Goal: Navigation & Orientation: Find specific page/section

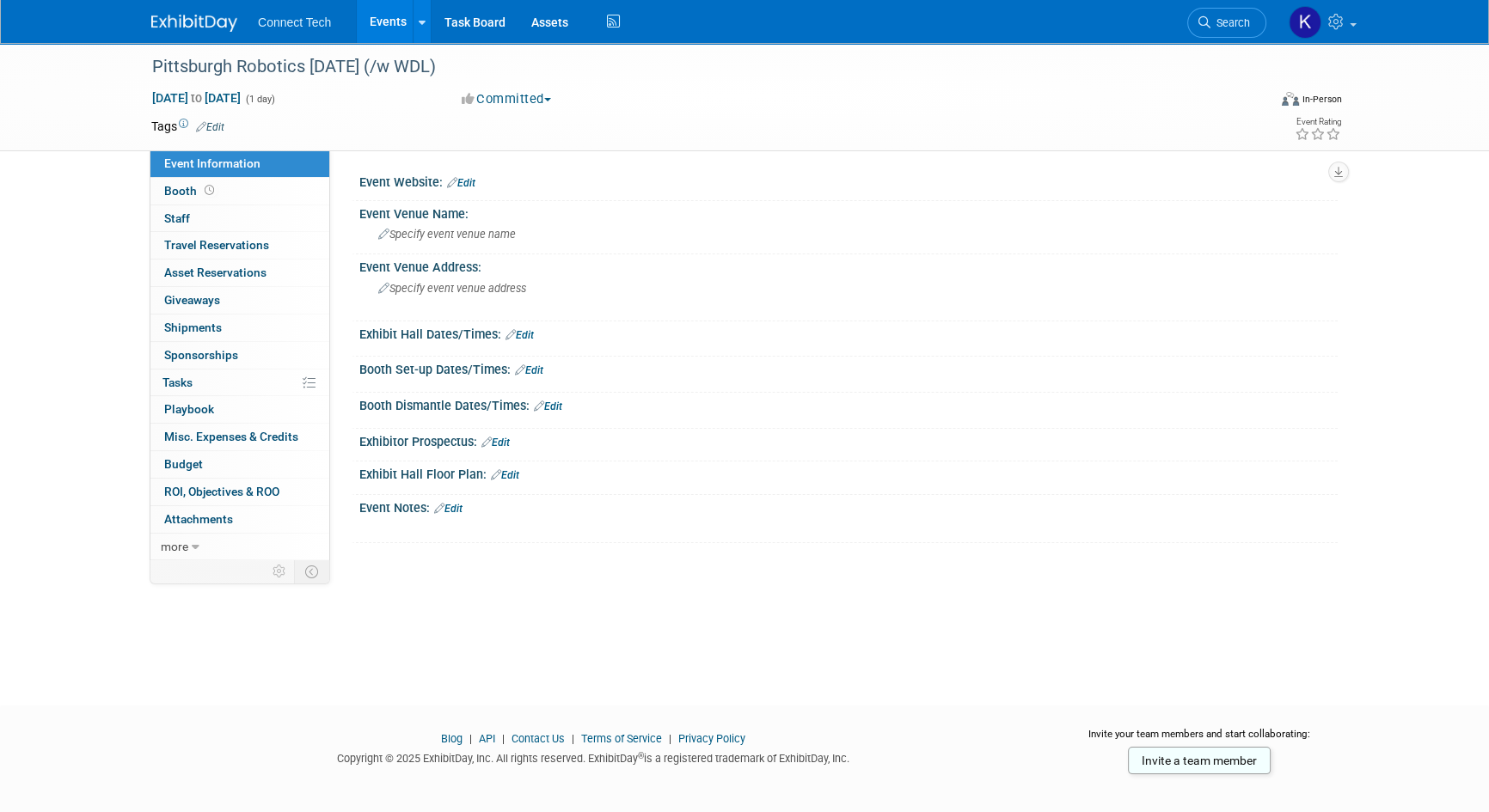
click at [396, 25] on link "Events" at bounding box center [387, 21] width 62 height 43
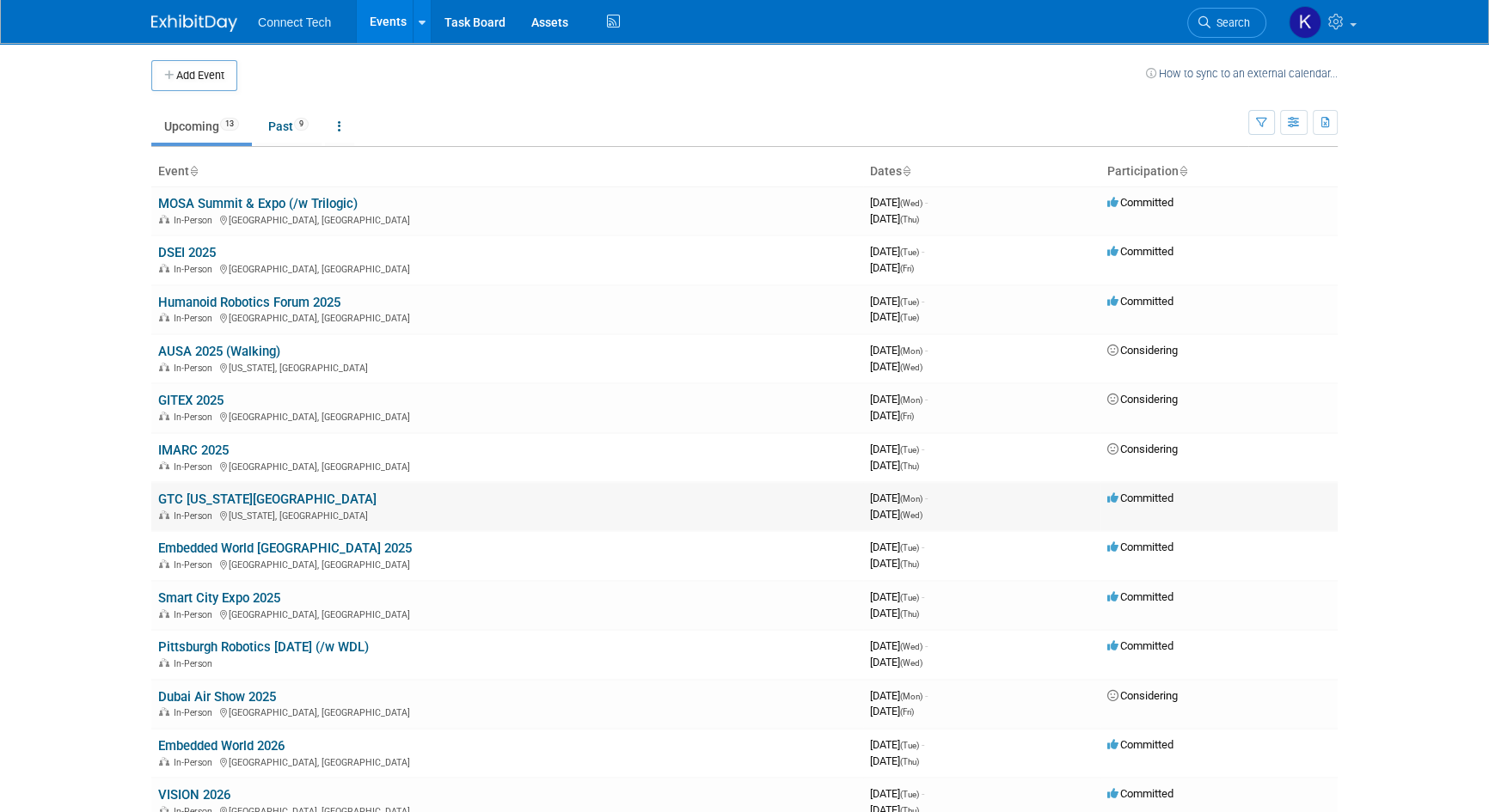
click at [197, 492] on link "GTC [US_STATE][GEOGRAPHIC_DATA]" at bounding box center [267, 499] width 219 height 16
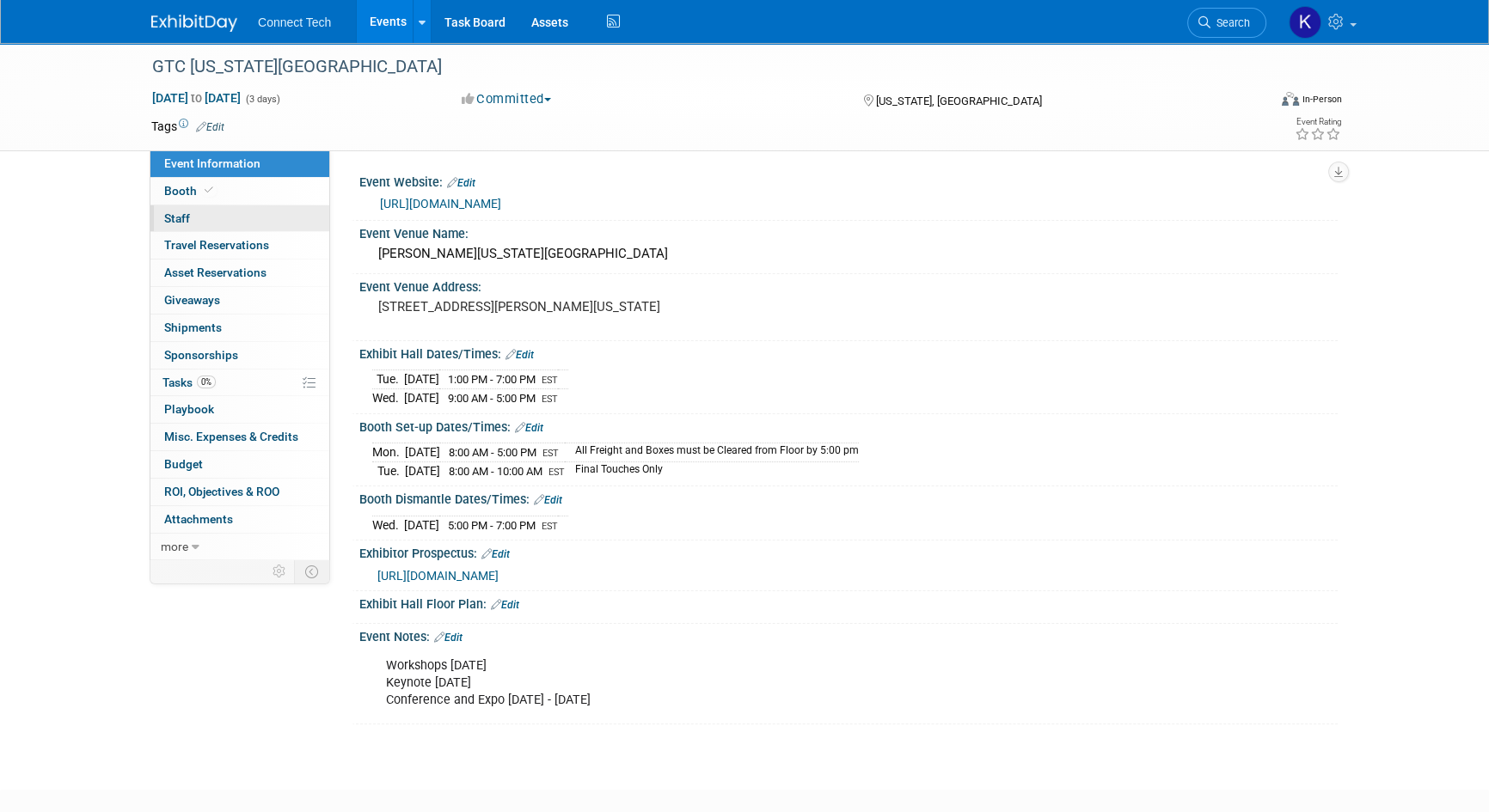
click at [227, 220] on link "0 Staff 0" at bounding box center [240, 219] width 179 height 27
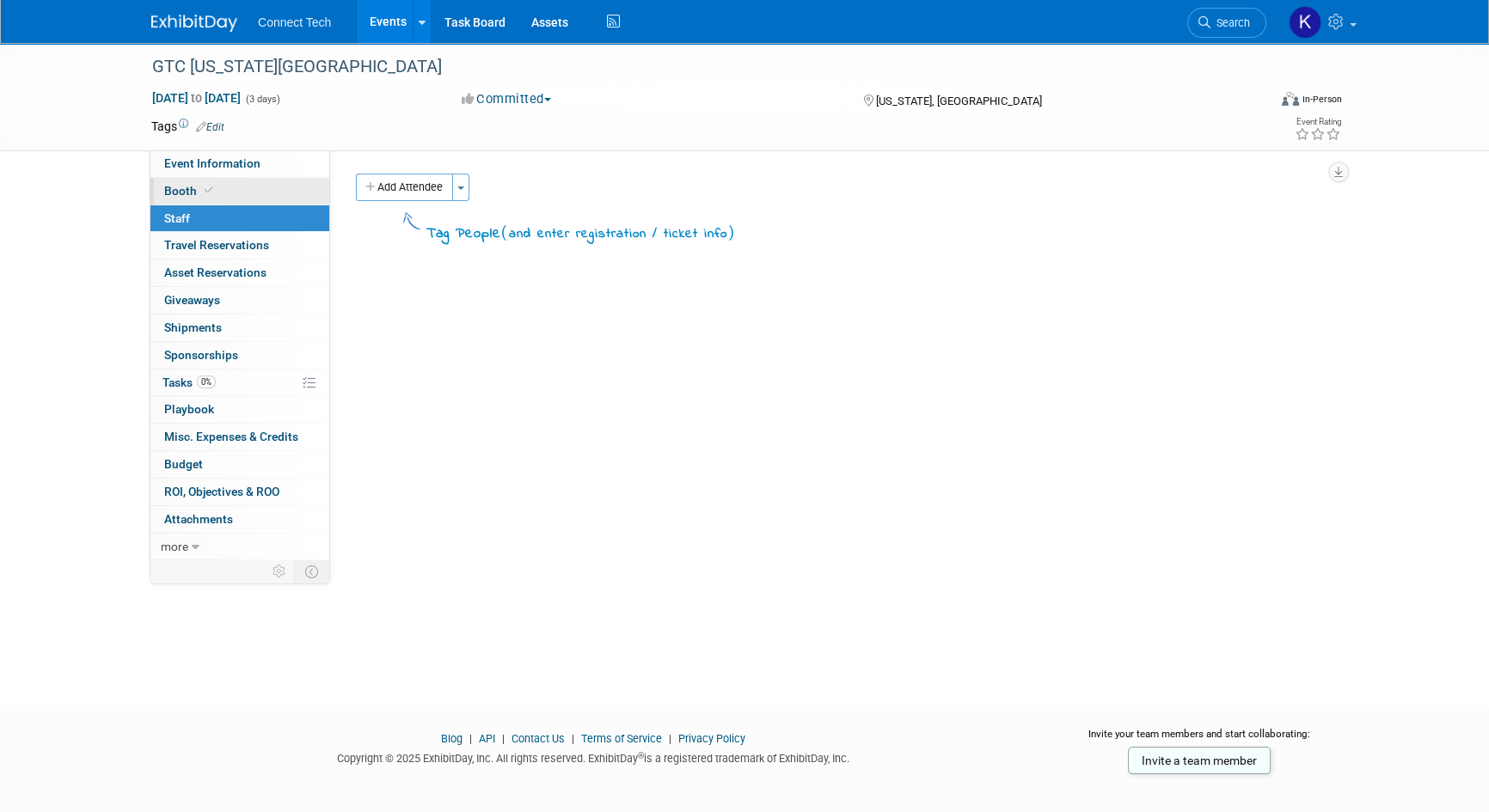
click at [231, 194] on link "Booth" at bounding box center [240, 191] width 179 height 27
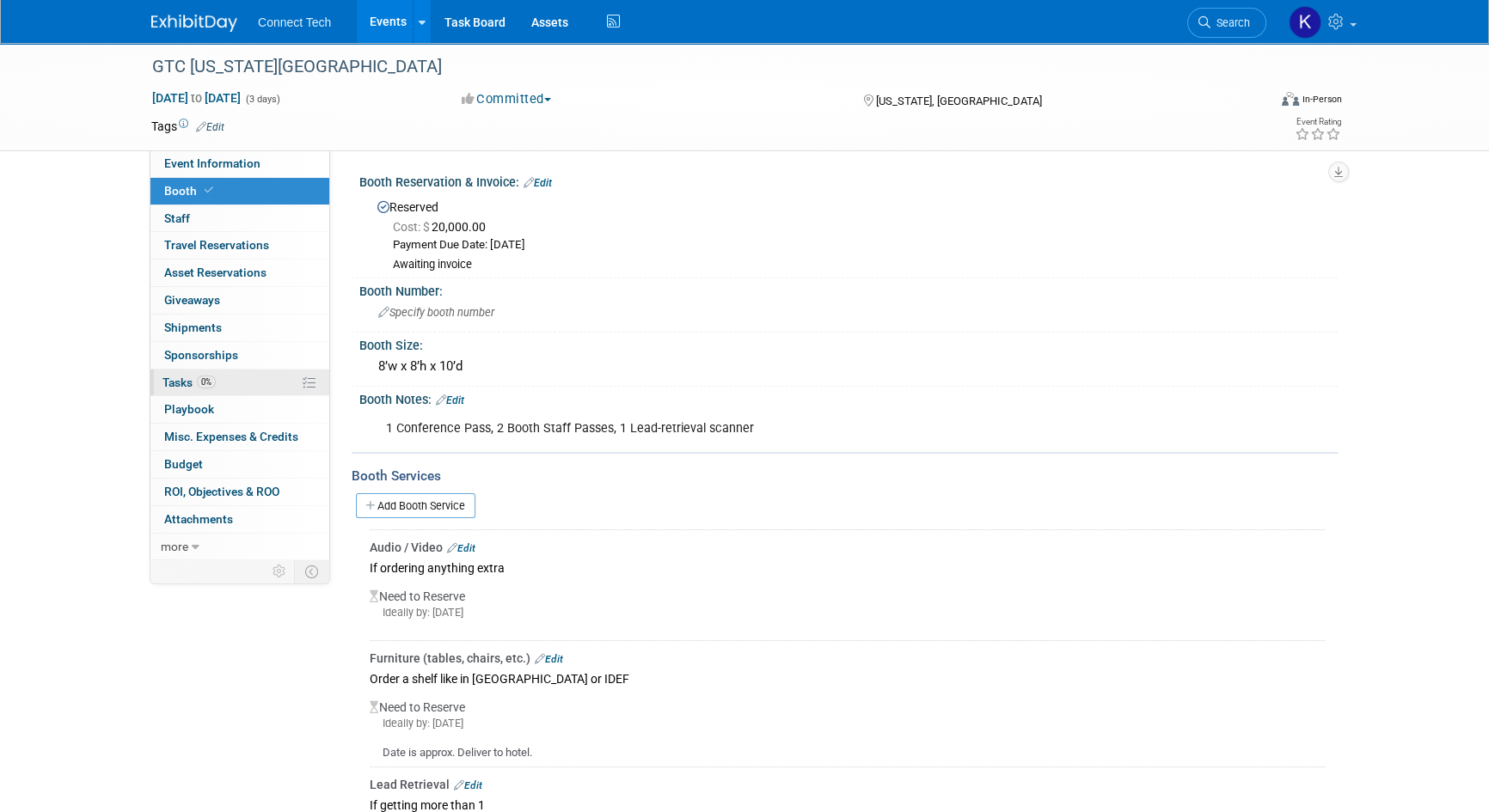
click at [241, 392] on link "0% Tasks 0%" at bounding box center [240, 382] width 179 height 27
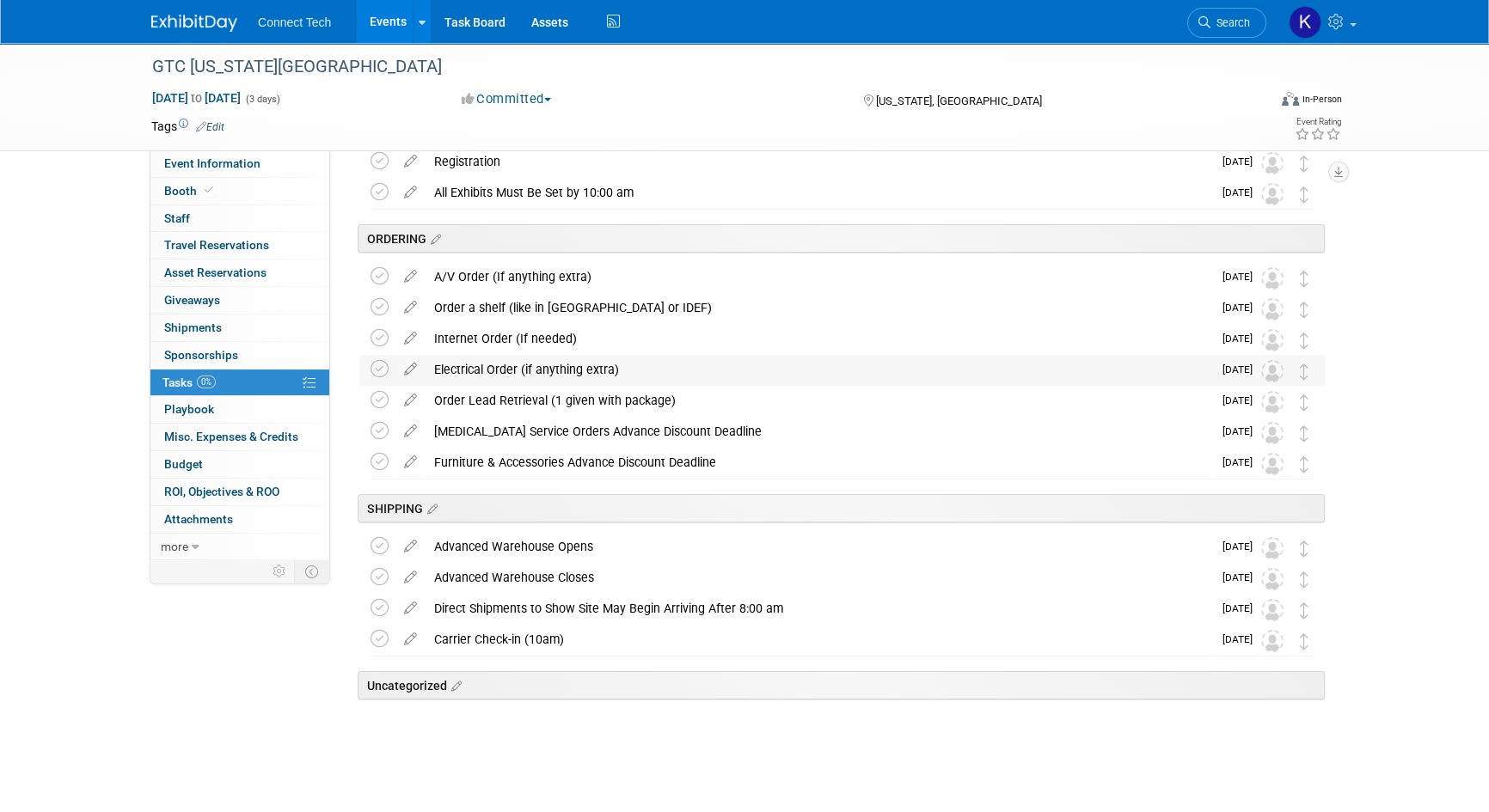
scroll to position [270, 0]
